Goal: Task Accomplishment & Management: Use online tool/utility

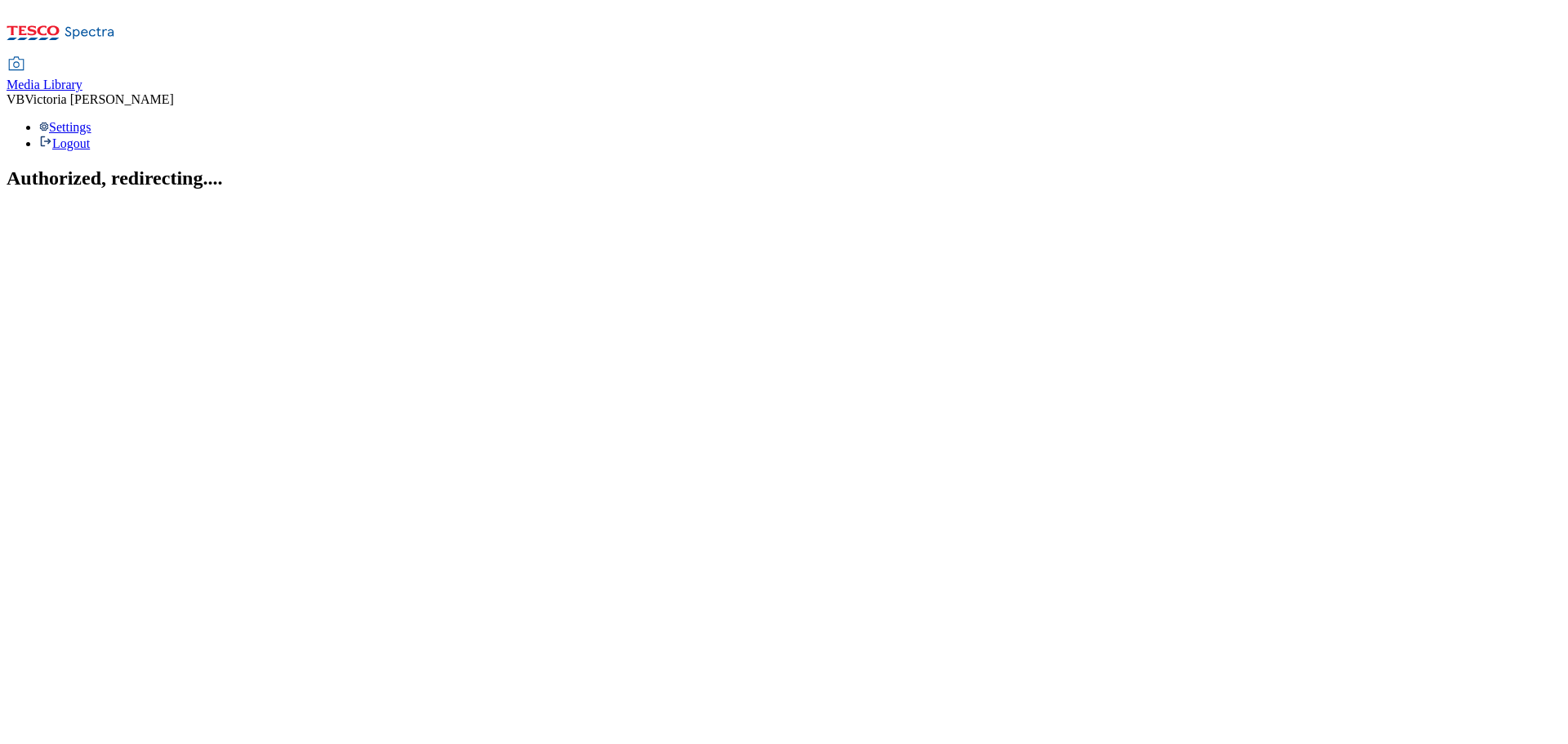
click at [82, 78] on span "Media Library" at bounding box center [44, 85] width 76 height 14
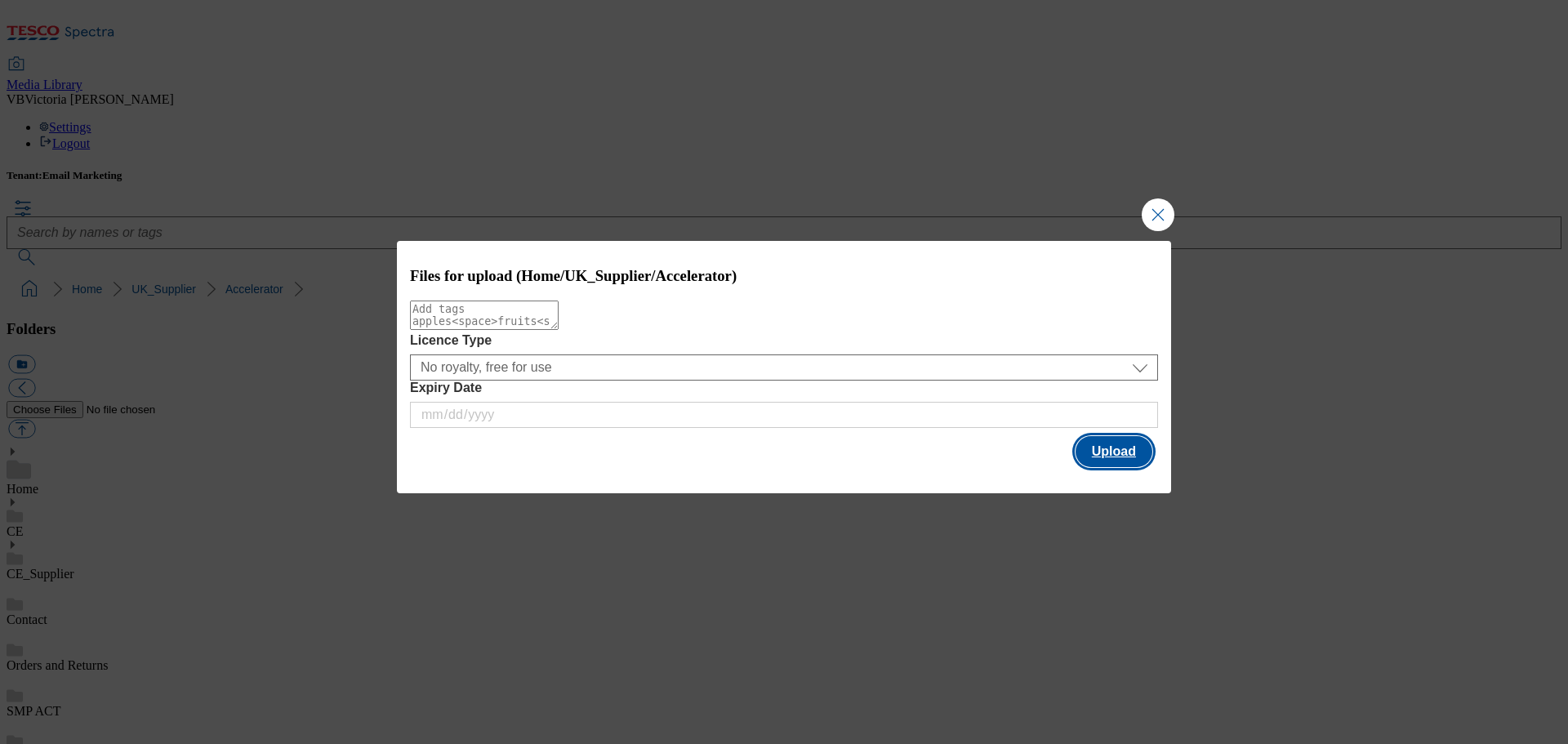
click at [1104, 461] on button "Upload" at bounding box center [1113, 451] width 77 height 31
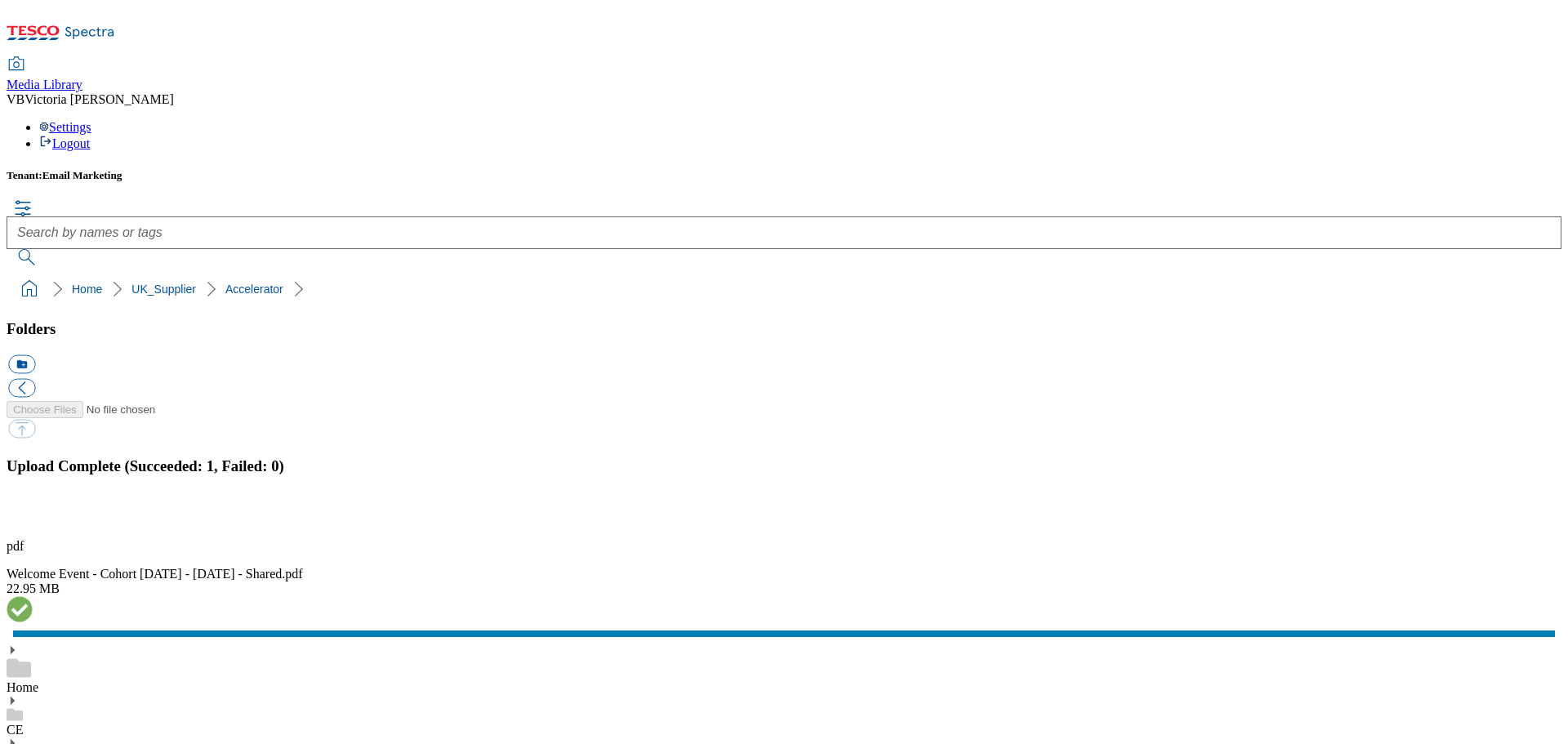
click at [1321, 169] on div "Tenant: Email Marketing" at bounding box center [784, 217] width 1555 height 96
